Goal: Communication & Community: Answer question/provide support

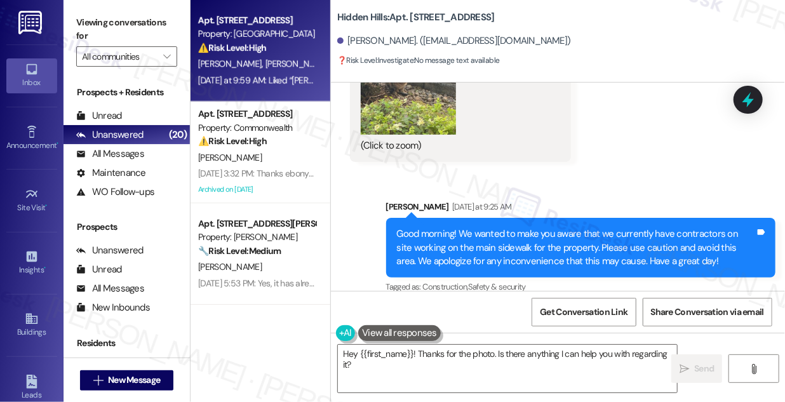
click at [269, 70] on div "[PERSON_NAME] [PERSON_NAME]" at bounding box center [257, 64] width 120 height 16
type textarea "Fetching suggested responses. Please feel free to read through the conversation…"
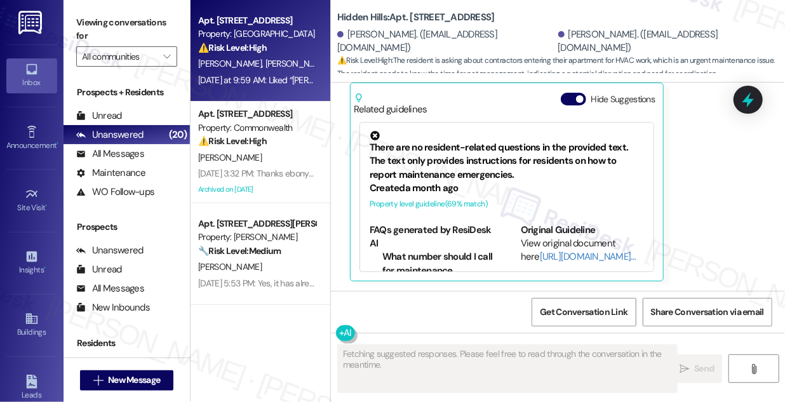
scroll to position [12295, 0]
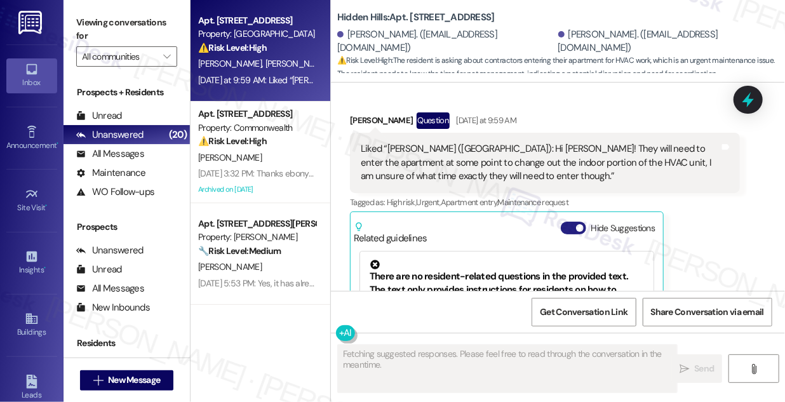
click at [573, 222] on button "Hide Suggestions" at bounding box center [573, 228] width 25 height 13
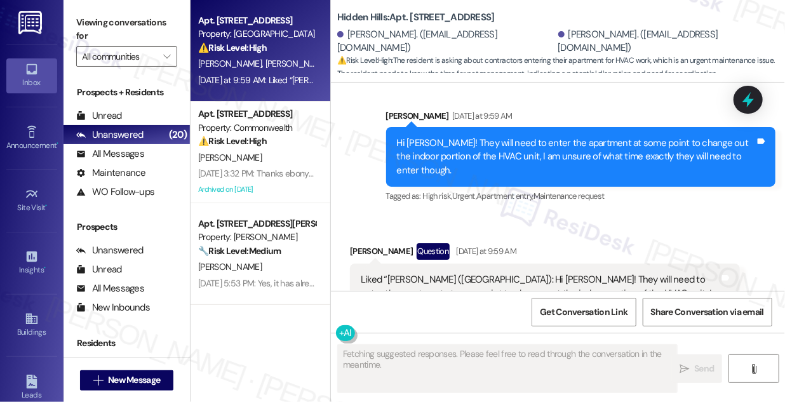
scroll to position [12134, 0]
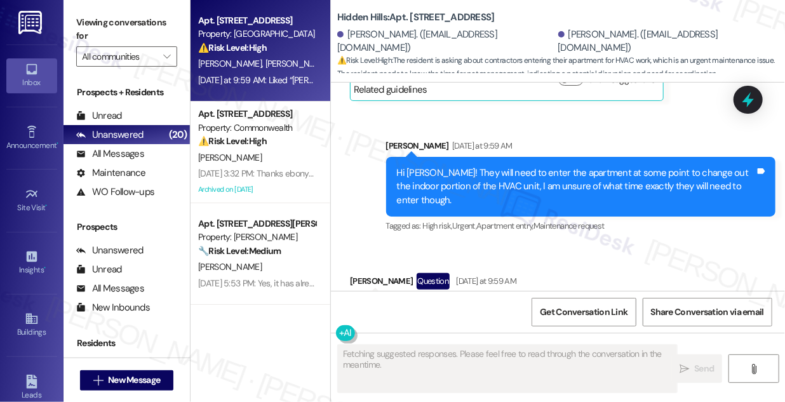
click at [468, 169] on div "Hi [PERSON_NAME]! They will need to enter the apartment at some point to change…" at bounding box center [576, 186] width 359 height 41
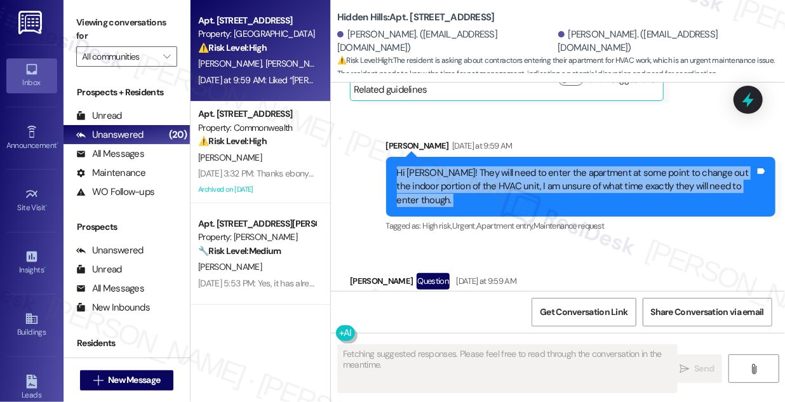
click at [468, 169] on div "Hi [PERSON_NAME]! They will need to enter the apartment at some point to change…" at bounding box center [576, 186] width 359 height 41
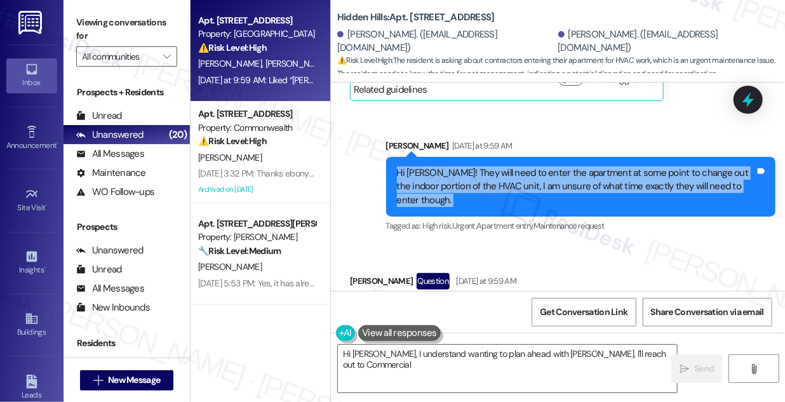
scroll to position [12250, 0]
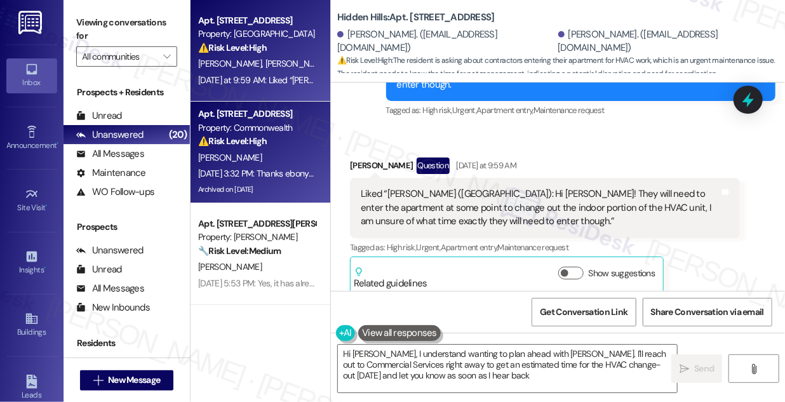
type textarea "Hi [PERSON_NAME], I understand wanting to plan ahead with [PERSON_NAME]. I'll r…"
click at [267, 152] on div "[PERSON_NAME]" at bounding box center [257, 158] width 120 height 16
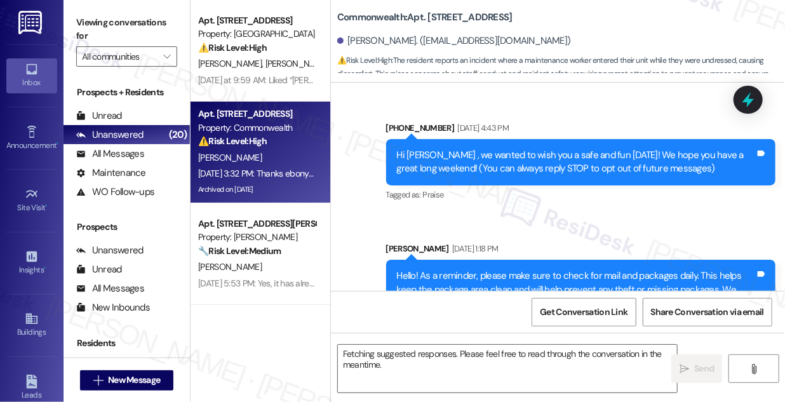
scroll to position [34288, 0]
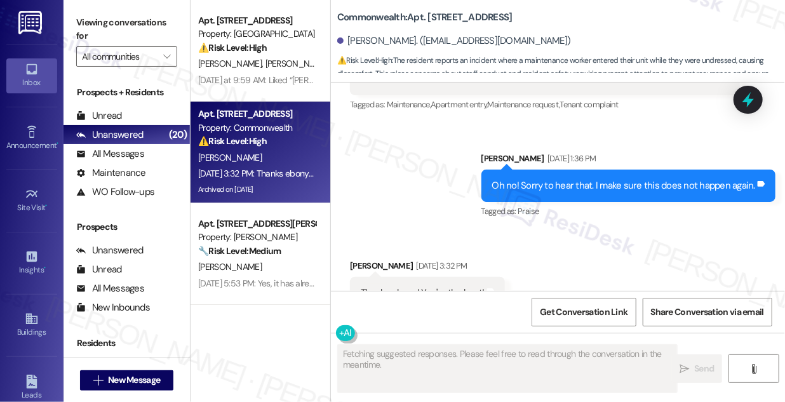
click at [433, 287] on div "Thanks ebony! You're the best!" at bounding box center [423, 293] width 124 height 13
click at [544, 179] on div "Oh no! Sorry to hear that. I make sure this does not happen again." at bounding box center [624, 185] width 264 height 13
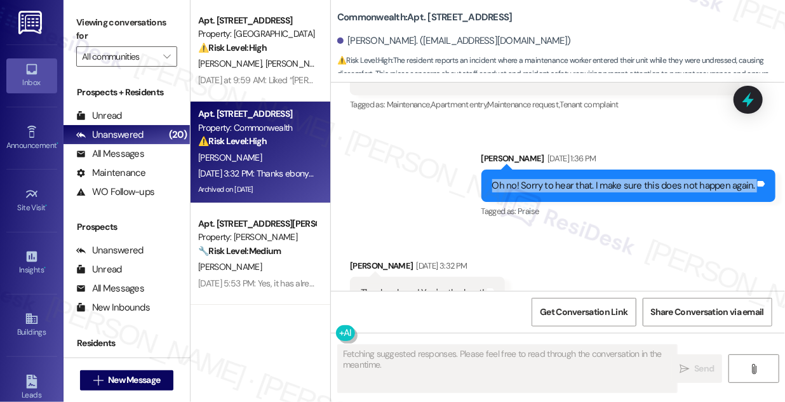
click at [544, 179] on div "Oh no! Sorry to hear that. I make sure this does not happen again." at bounding box center [624, 185] width 264 height 13
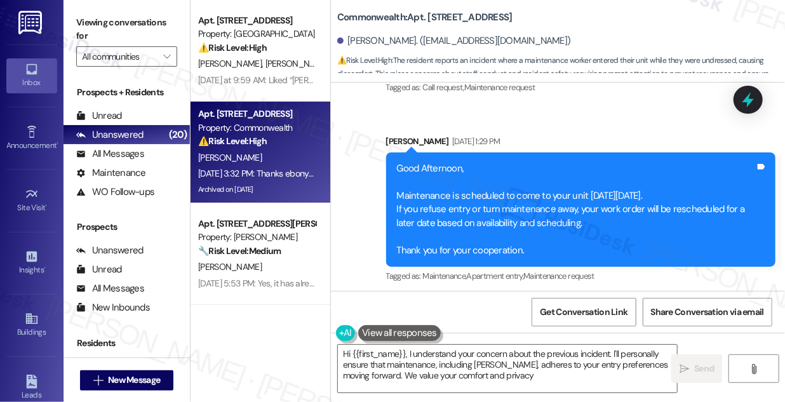
type textarea "Hi {{first_name}}, I understand your concern about the previous incident. I'll …"
